Goal: Information Seeking & Learning: Learn about a topic

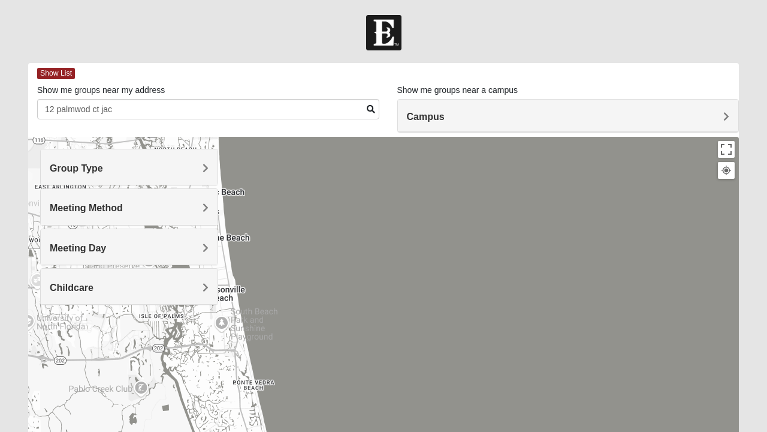
click at [103, 165] on span "Group Type" at bounding box center [76, 168] width 53 height 10
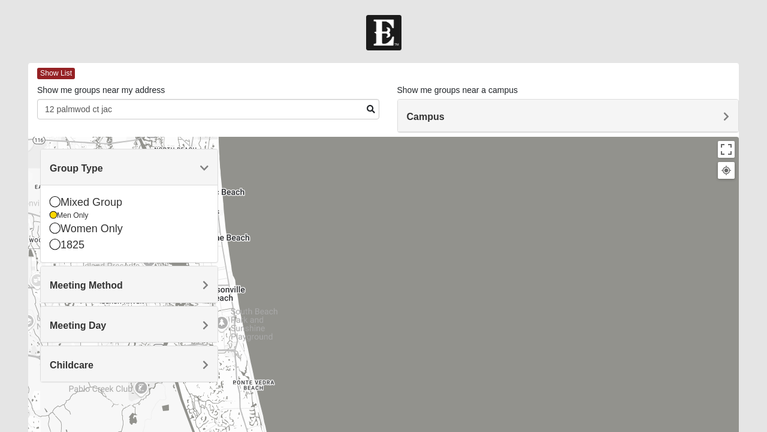
click at [114, 199] on div "Mixed Group" at bounding box center [129, 202] width 159 height 16
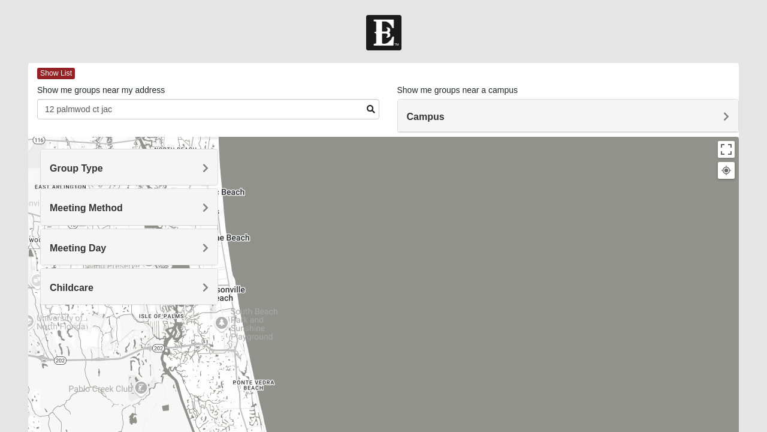
click at [209, 171] on div "Group Type" at bounding box center [129, 166] width 177 height 35
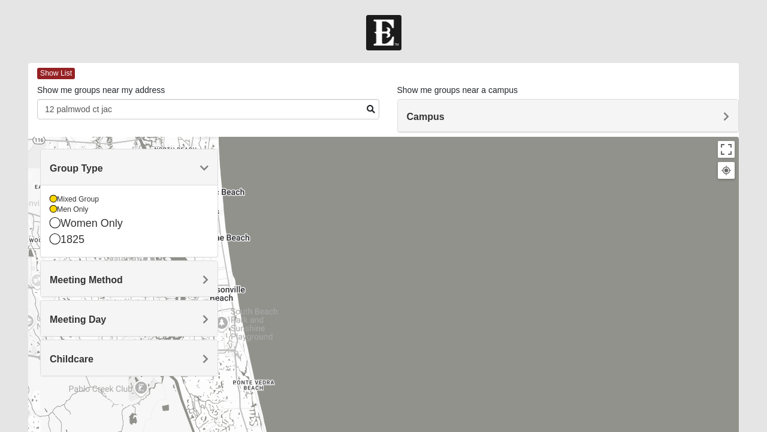
click at [59, 212] on div "Men Only" at bounding box center [129, 209] width 159 height 10
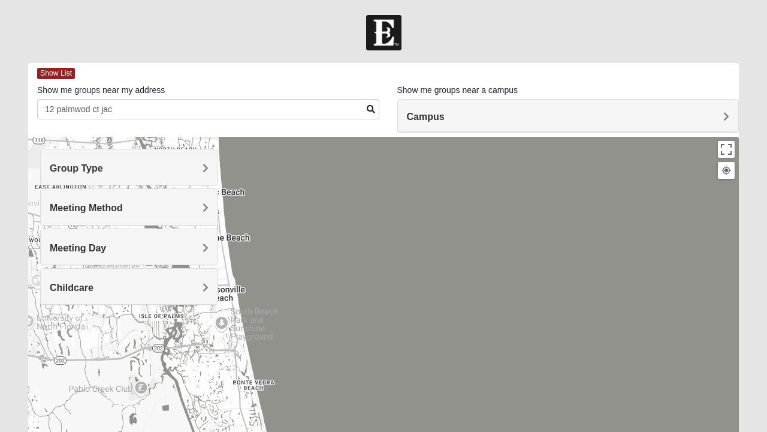
click at [103, 170] on span "Group Type" at bounding box center [76, 168] width 53 height 10
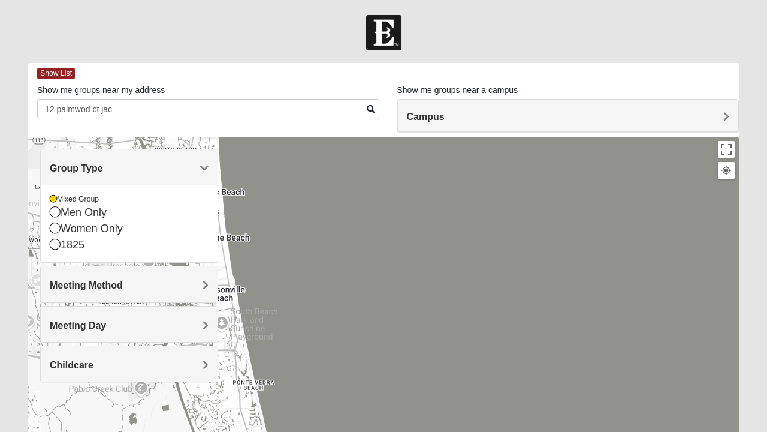
click at [348, 230] on div "[GEOGRAPHIC_DATA] [STREET_ADDRESS][PERSON_NAME][PERSON_NAME]" at bounding box center [383, 377] width 711 height 480
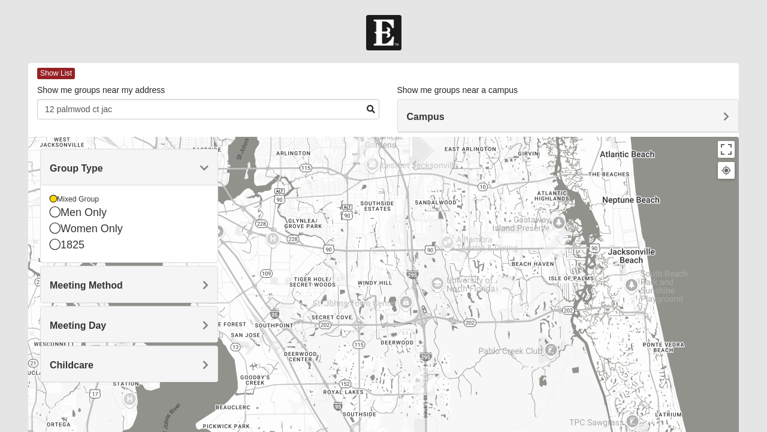
click at [123, 287] on span "Meeting Method" at bounding box center [86, 285] width 73 height 10
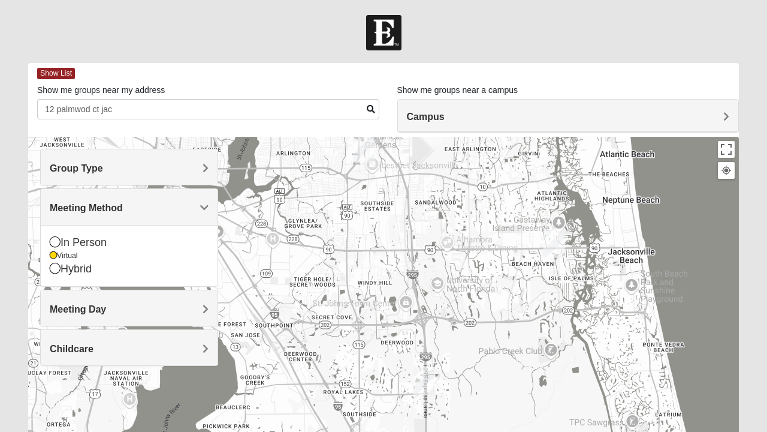
click at [57, 241] on icon at bounding box center [55, 241] width 11 height 11
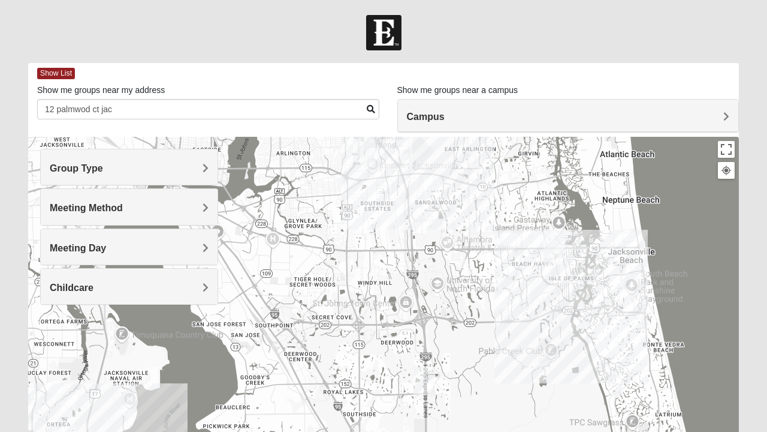
click at [123, 203] on span "Meeting Method" at bounding box center [86, 208] width 73 height 10
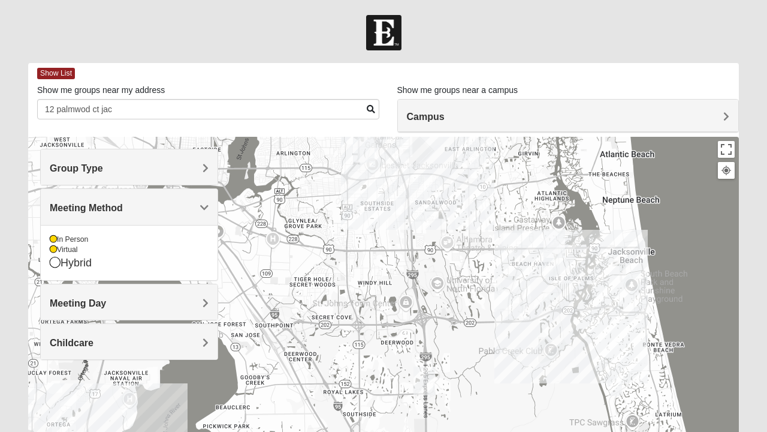
click at [61, 250] on div "Virtual" at bounding box center [129, 250] width 159 height 10
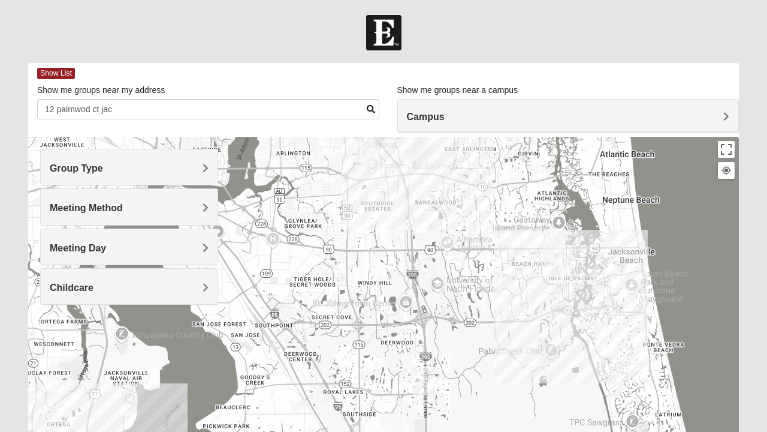
click at [194, 208] on h4 "Meeting Method" at bounding box center [129, 207] width 159 height 11
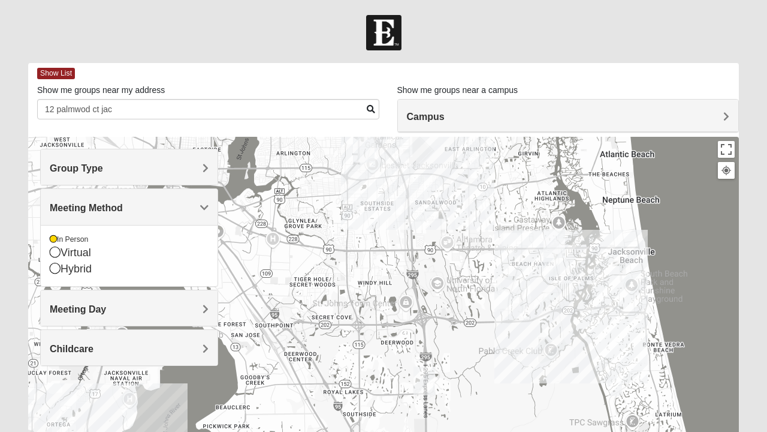
click at [123, 203] on span "Meeting Method" at bounding box center [86, 208] width 73 height 10
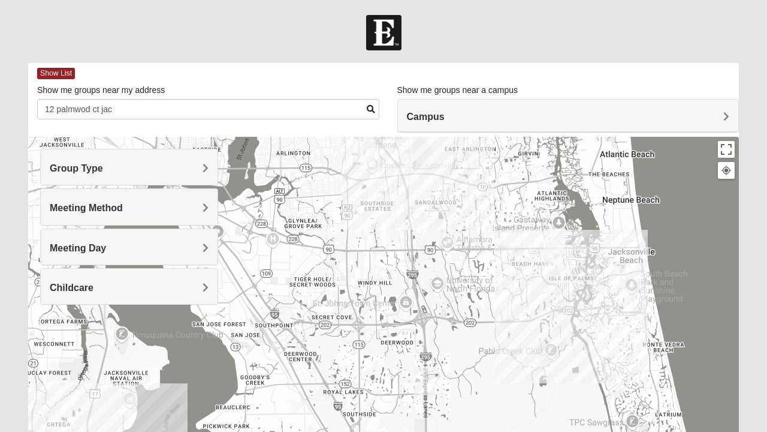
click at [198, 247] on h4 "Meeting Day" at bounding box center [129, 247] width 159 height 11
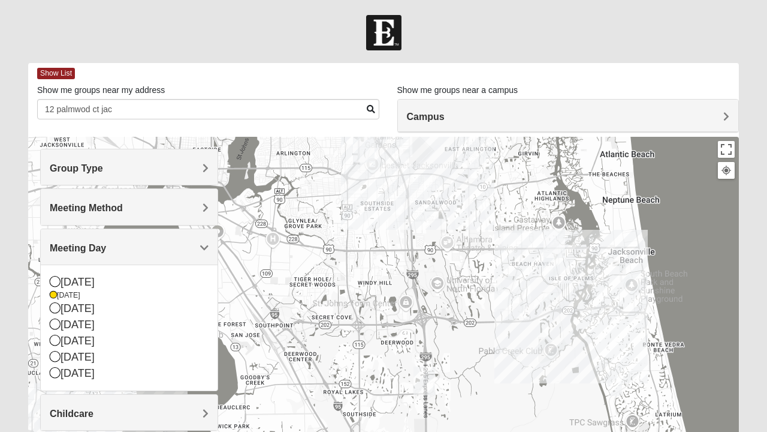
click at [66, 294] on div "[DATE]" at bounding box center [129, 295] width 159 height 10
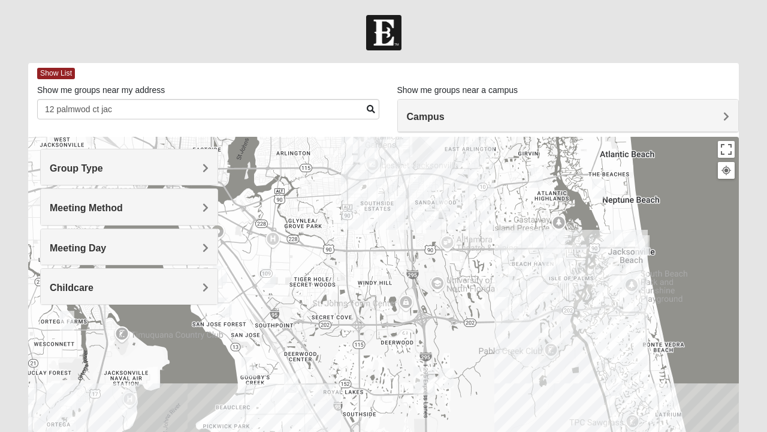
click at [106, 243] on span "Meeting Day" at bounding box center [78, 248] width 56 height 10
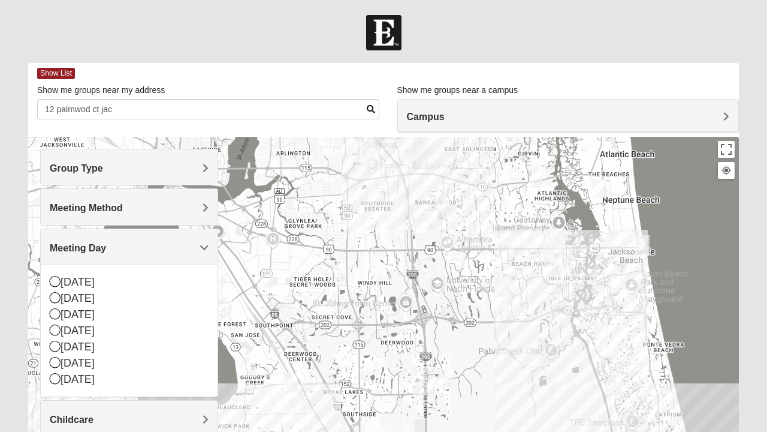
click at [106, 245] on span "Meeting Day" at bounding box center [78, 248] width 56 height 10
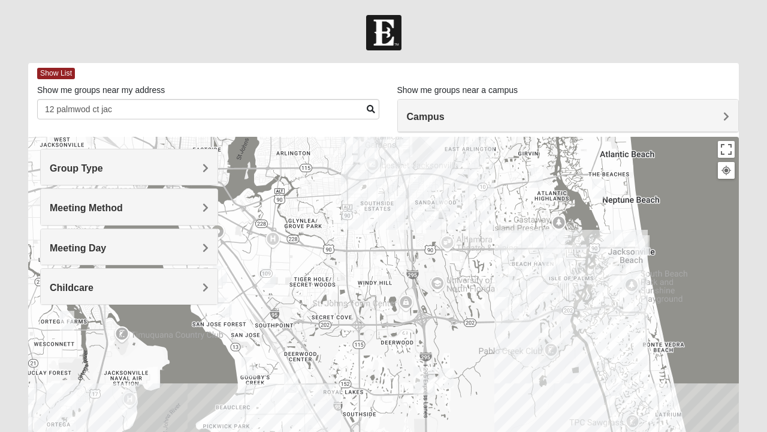
click at [94, 288] on span "Childcare" at bounding box center [72, 287] width 44 height 10
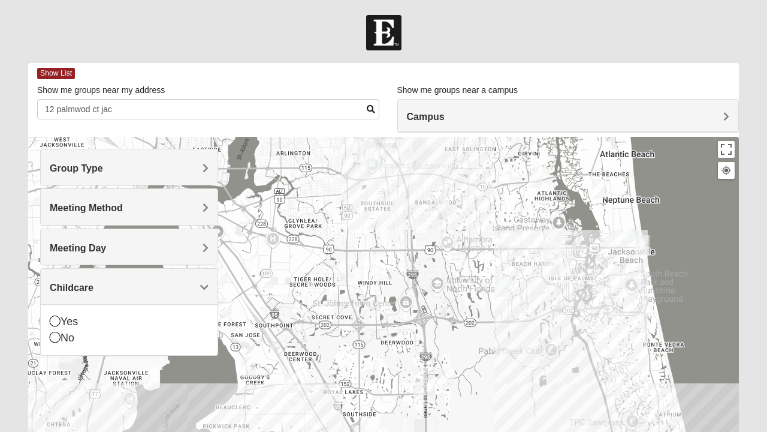
click at [207, 277] on div "Childcare" at bounding box center [129, 286] width 177 height 35
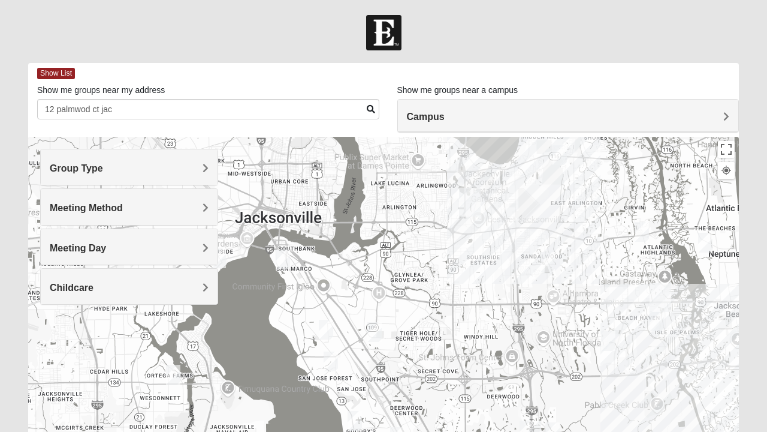
click at [281, 253] on img "Mixed Thompson 32207" at bounding box center [283, 259] width 24 height 29
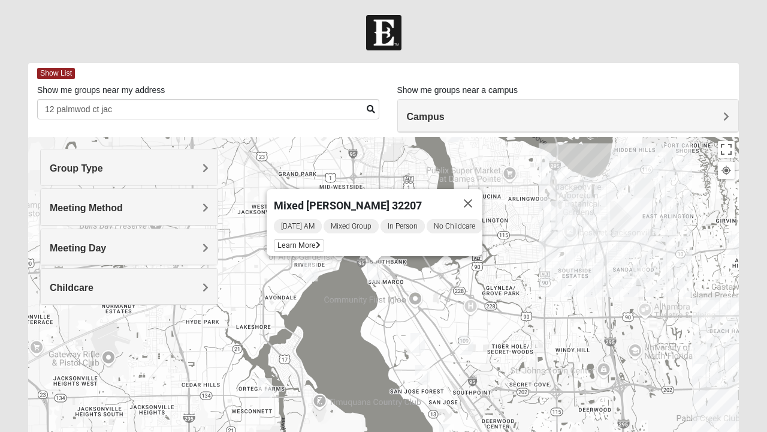
click at [559, 222] on img "Arlington" at bounding box center [561, 215] width 31 height 38
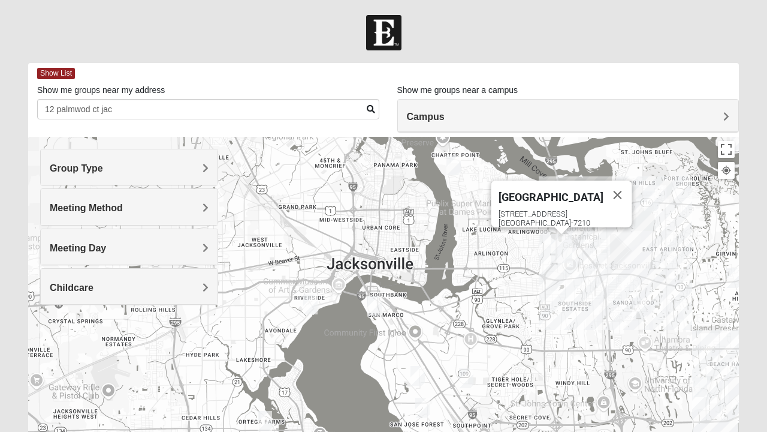
click at [413, 376] on img "Mixed Brown 32207" at bounding box center [418, 375] width 24 height 29
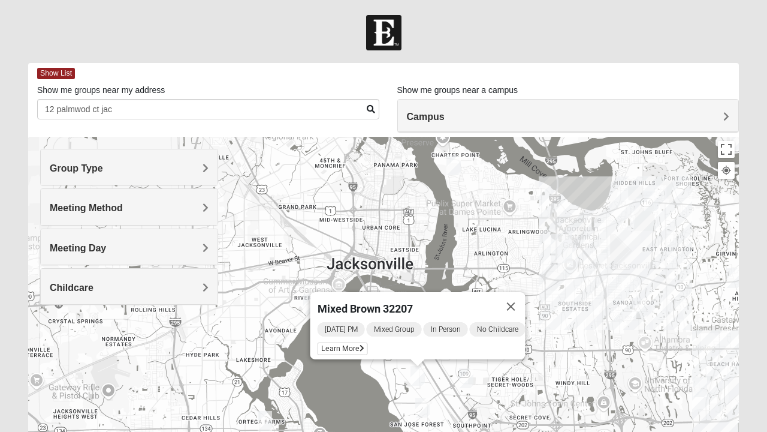
click at [466, 375] on img "Mixed Hunt 32216" at bounding box center [466, 377] width 24 height 29
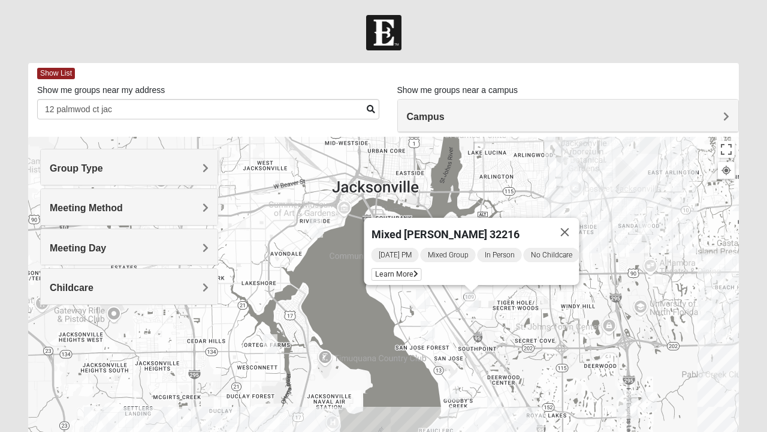
click at [543, 335] on div "Mixed [PERSON_NAME] 32216 [DATE] PM Mixed Group In Person No Childcare Learn Mo…" at bounding box center [383, 377] width 711 height 480
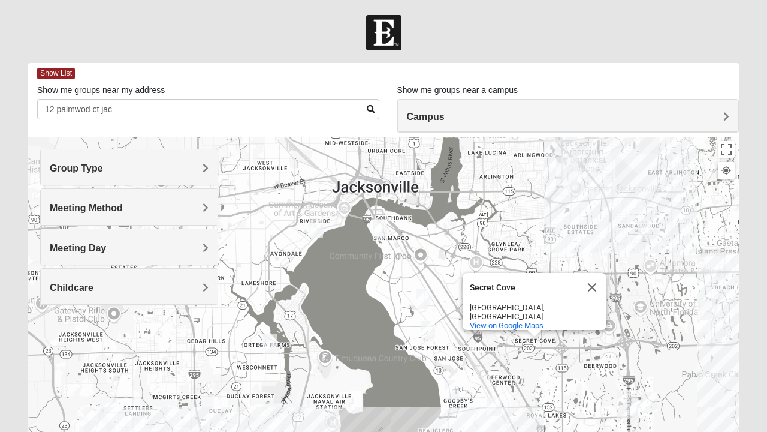
click at [600, 253] on div "Secret Cove [GEOGRAPHIC_DATA], [GEOGRAPHIC_DATA] View on Google Maps" at bounding box center [383, 377] width 711 height 480
click at [590, 291] on button "Close" at bounding box center [592, 287] width 29 height 29
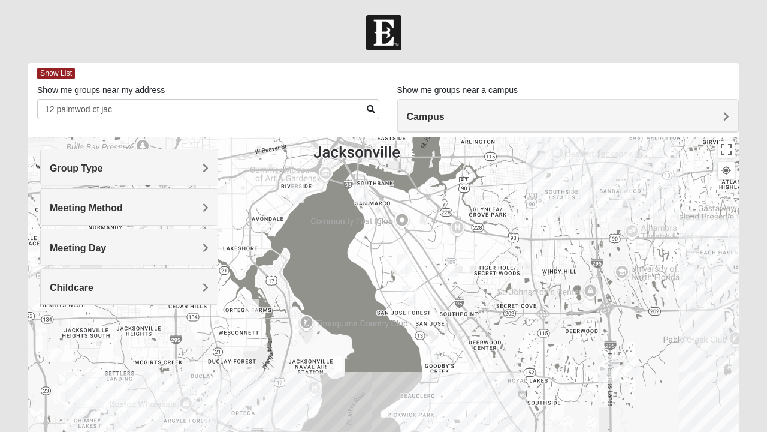
click at [455, 267] on img "Mixed Hunt 32216" at bounding box center [453, 266] width 24 height 29
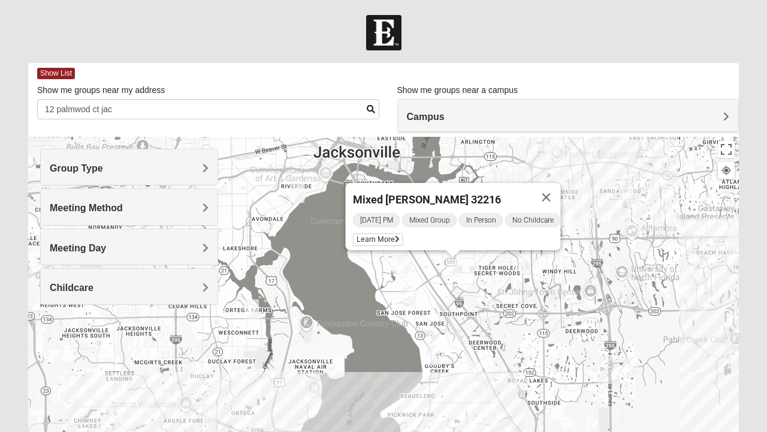
click at [466, 192] on div "Mixed [PERSON_NAME] 32216" at bounding box center [442, 197] width 179 height 29
click at [395, 236] on icon at bounding box center [397, 239] width 5 height 7
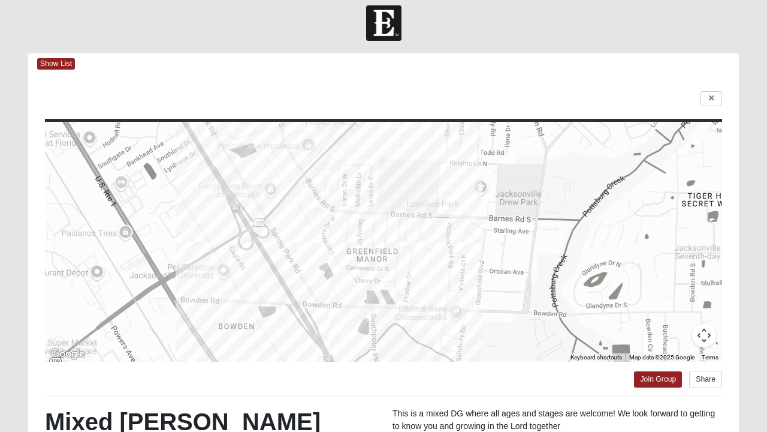
scroll to position [8, 0]
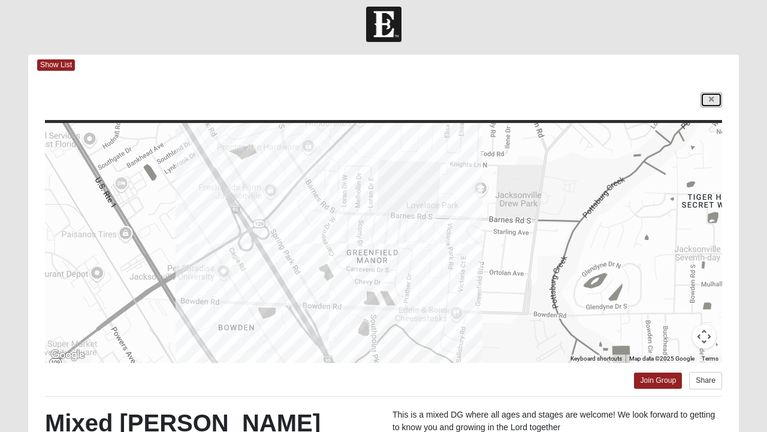
click at [713, 101] on icon at bounding box center [711, 99] width 5 height 7
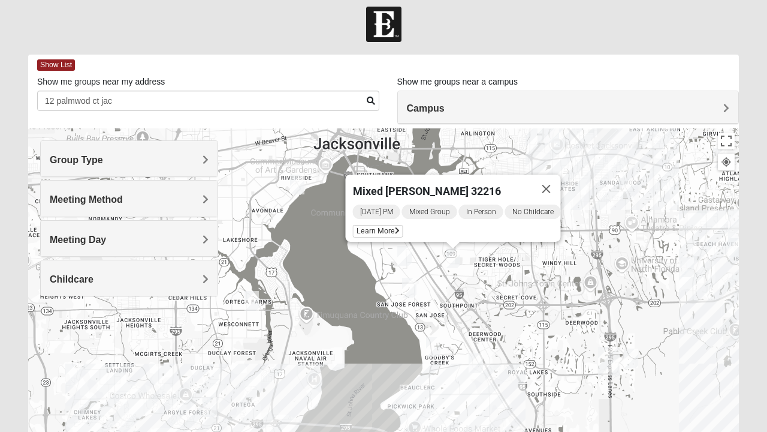
click at [493, 298] on div "Mixed [PERSON_NAME] 32216 [DATE] PM Mixed Group In Person No Childcare Learn Mo…" at bounding box center [383, 368] width 711 height 480
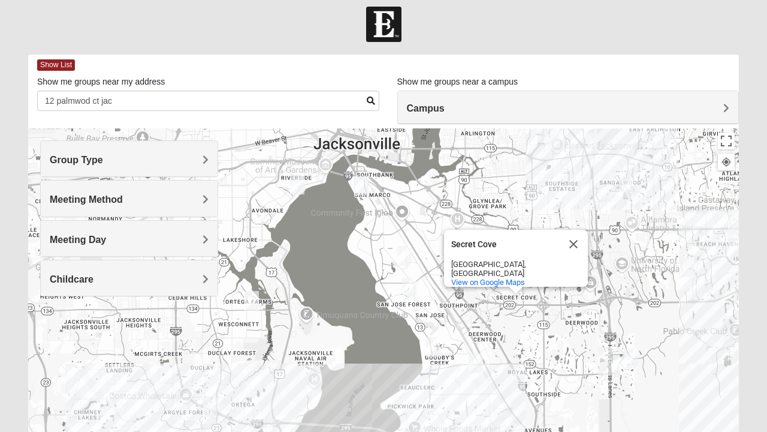
click at [554, 359] on div "Secret Cove [GEOGRAPHIC_DATA], [GEOGRAPHIC_DATA] View on Google Maps" at bounding box center [383, 368] width 711 height 480
click at [568, 242] on button "Close" at bounding box center [573, 244] width 29 height 29
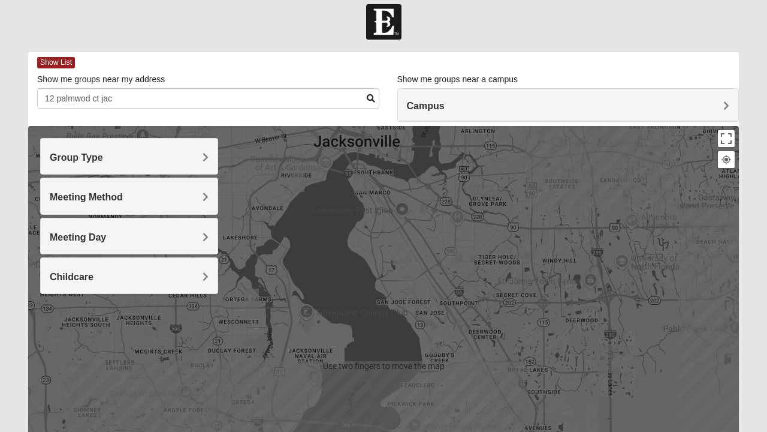
scroll to position [0, 0]
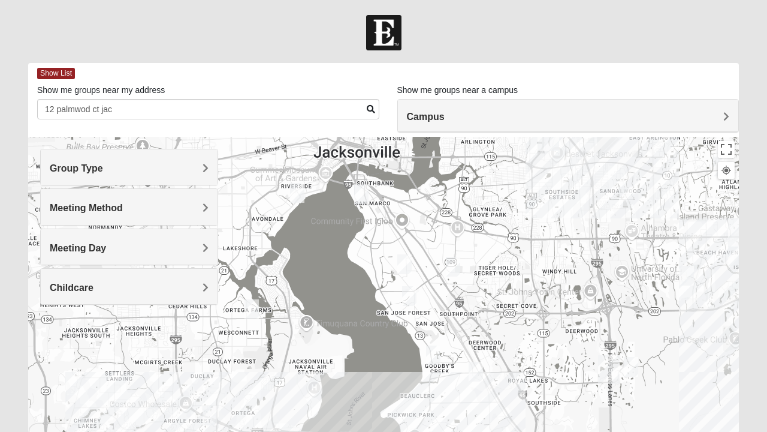
click at [517, 400] on div at bounding box center [383, 377] width 711 height 480
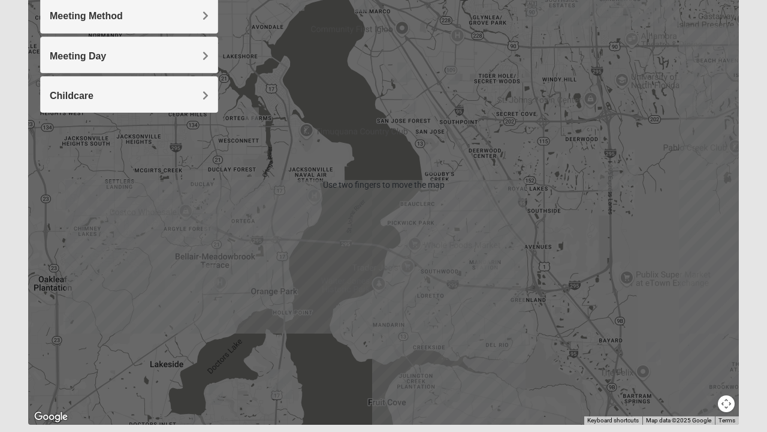
scroll to position [228, 0]
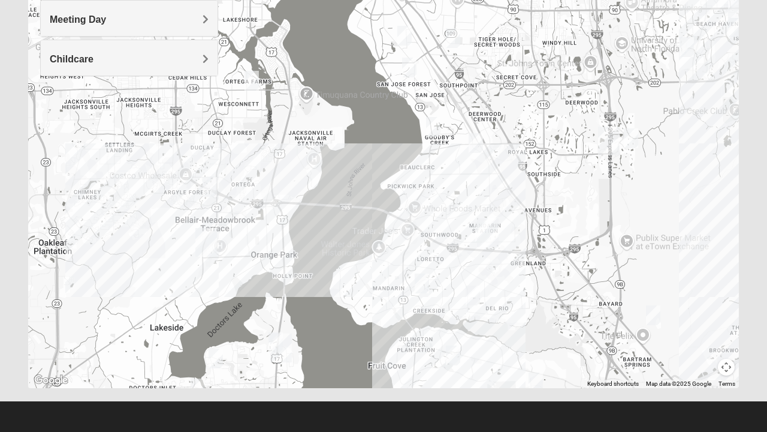
click at [206, 238] on img "Orange Park" at bounding box center [206, 242] width 31 height 38
click at [281, 347] on img "Fleming Island" at bounding box center [281, 348] width 31 height 38
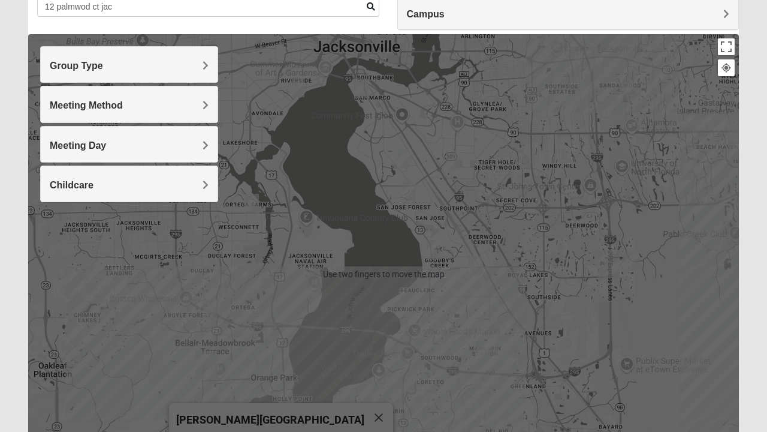
scroll to position [134, 0]
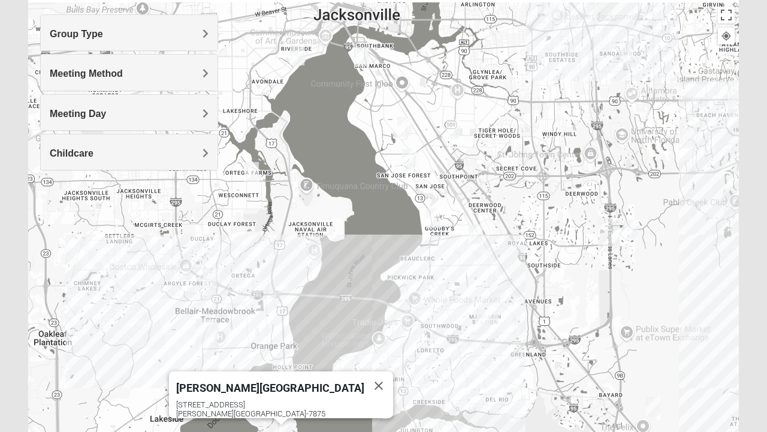
click at [436, 291] on div "[PERSON_NAME][GEOGRAPHIC_DATA] [STREET_ADDRESS][PERSON_NAME]" at bounding box center [383, 242] width 711 height 480
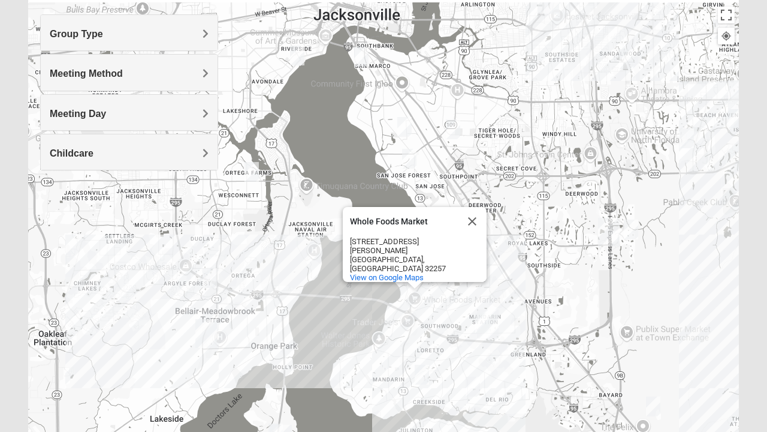
click at [539, 369] on div "Whole Foods Market Whole Foods Market [STREET_ADDRESS][PERSON_NAME] View on Goo…" at bounding box center [383, 242] width 711 height 480
click at [525, 237] on div "Whole Foods Market Whole Foods Market [STREET_ADDRESS][PERSON_NAME] View on Goo…" at bounding box center [383, 242] width 711 height 480
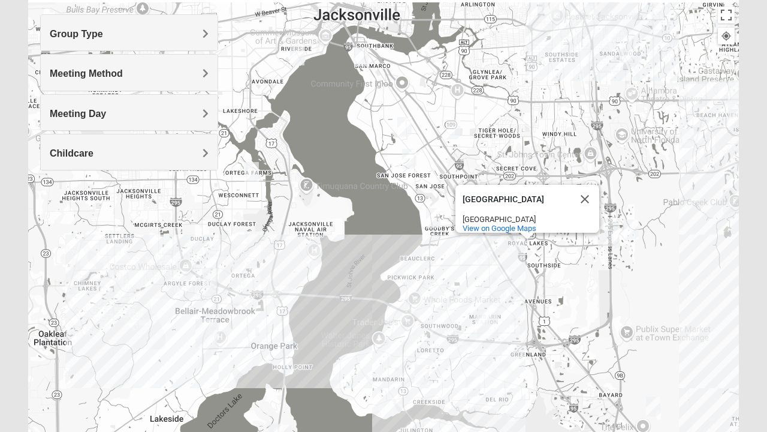
click at [410, 321] on div "[GEOGRAPHIC_DATA] View on Google Maps" at bounding box center [383, 242] width 711 height 480
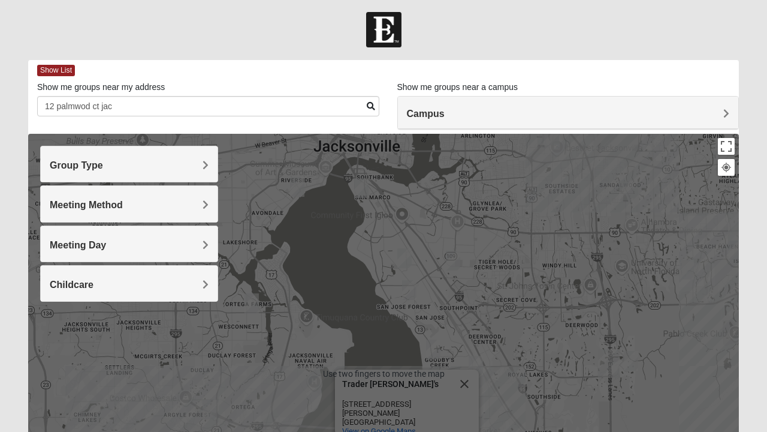
scroll to position [0, 0]
